Goal: Transaction & Acquisition: Purchase product/service

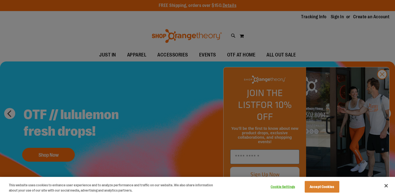
click at [381, 88] on div at bounding box center [197, 98] width 395 height 196
click at [381, 85] on div at bounding box center [197, 98] width 395 height 196
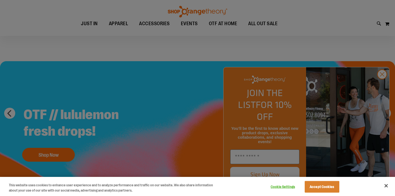
scroll to position [25, 0]
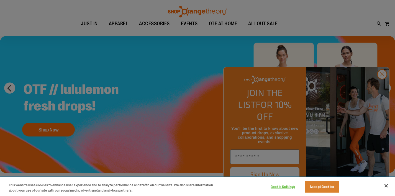
click at [282, 187] on button "Cookie Settings" at bounding box center [282, 186] width 35 height 11
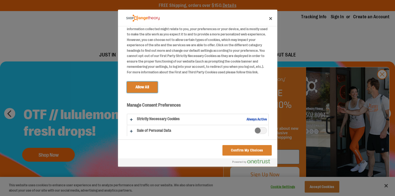
scroll to position [18, 0]
click at [236, 151] on button "Confirm My Choices" at bounding box center [246, 150] width 49 height 11
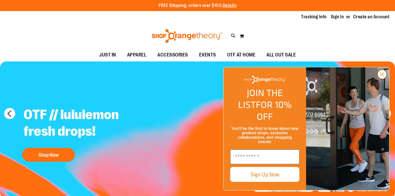
click at [384, 76] on icon "Close dialog" at bounding box center [382, 75] width 4 height 4
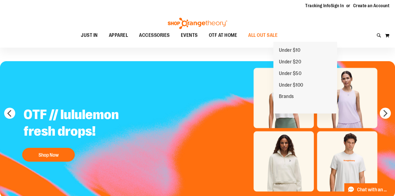
scroll to position [0, 0]
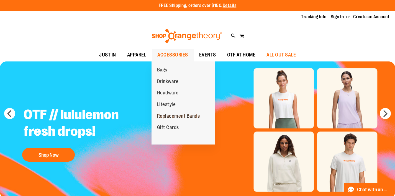
click at [175, 114] on span "Replacement Bands" at bounding box center [178, 116] width 43 height 7
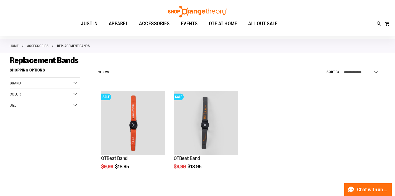
scroll to position [21, 0]
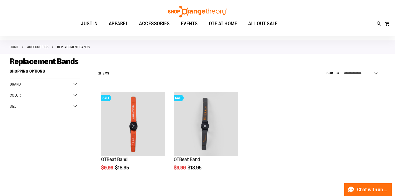
click at [75, 85] on div "Brand" at bounding box center [45, 84] width 71 height 11
click at [74, 109] on div "Color" at bounding box center [45, 110] width 71 height 11
click at [53, 125] on div "Orange" at bounding box center [50, 125] width 8 height 8
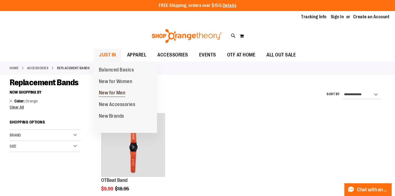
click at [116, 95] on span "New for Men" at bounding box center [112, 93] width 27 height 7
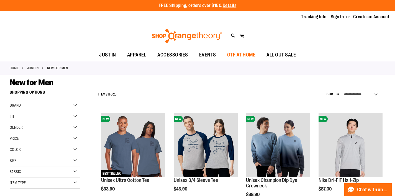
click at [241, 53] on span "OTF AT HOME" at bounding box center [241, 55] width 29 height 12
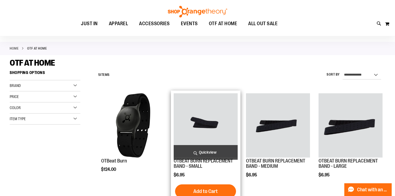
scroll to position [23, 0]
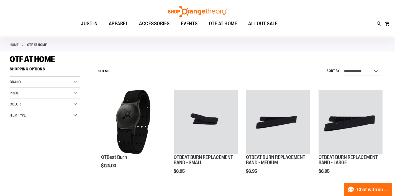
click at [70, 81] on div "Brand" at bounding box center [45, 82] width 71 height 11
click at [71, 111] on div "Price" at bounding box center [45, 108] width 71 height 11
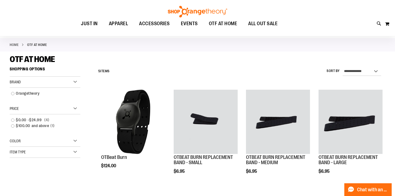
click at [75, 143] on div "Color" at bounding box center [45, 141] width 71 height 11
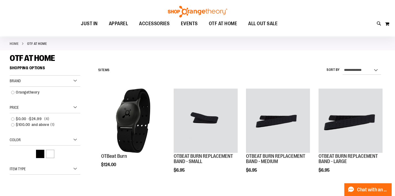
click at [49, 154] on div "Multi-Color" at bounding box center [50, 154] width 8 height 8
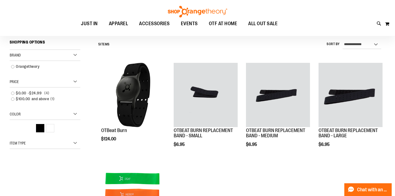
scroll to position [51, 0]
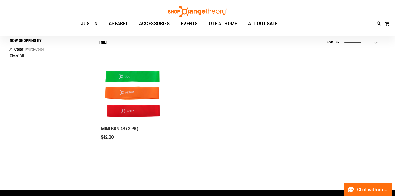
click at [10, 50] on link "Remove This Item" at bounding box center [11, 49] width 4 height 6
click at [22, 58] on div "Filter Shop By Now Shopping by Color Multi-Color Remove This Item Clear All" at bounding box center [49, 52] width 78 height 33
click at [22, 56] on span "Clear All" at bounding box center [17, 55] width 14 height 4
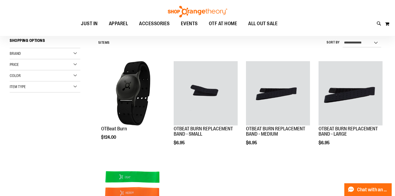
click at [56, 86] on div "Item Type" at bounding box center [45, 86] width 71 height 11
click at [14, 107] on link "OTBeat 3 items" at bounding box center [42, 107] width 68 height 6
